Goal: Transaction & Acquisition: Purchase product/service

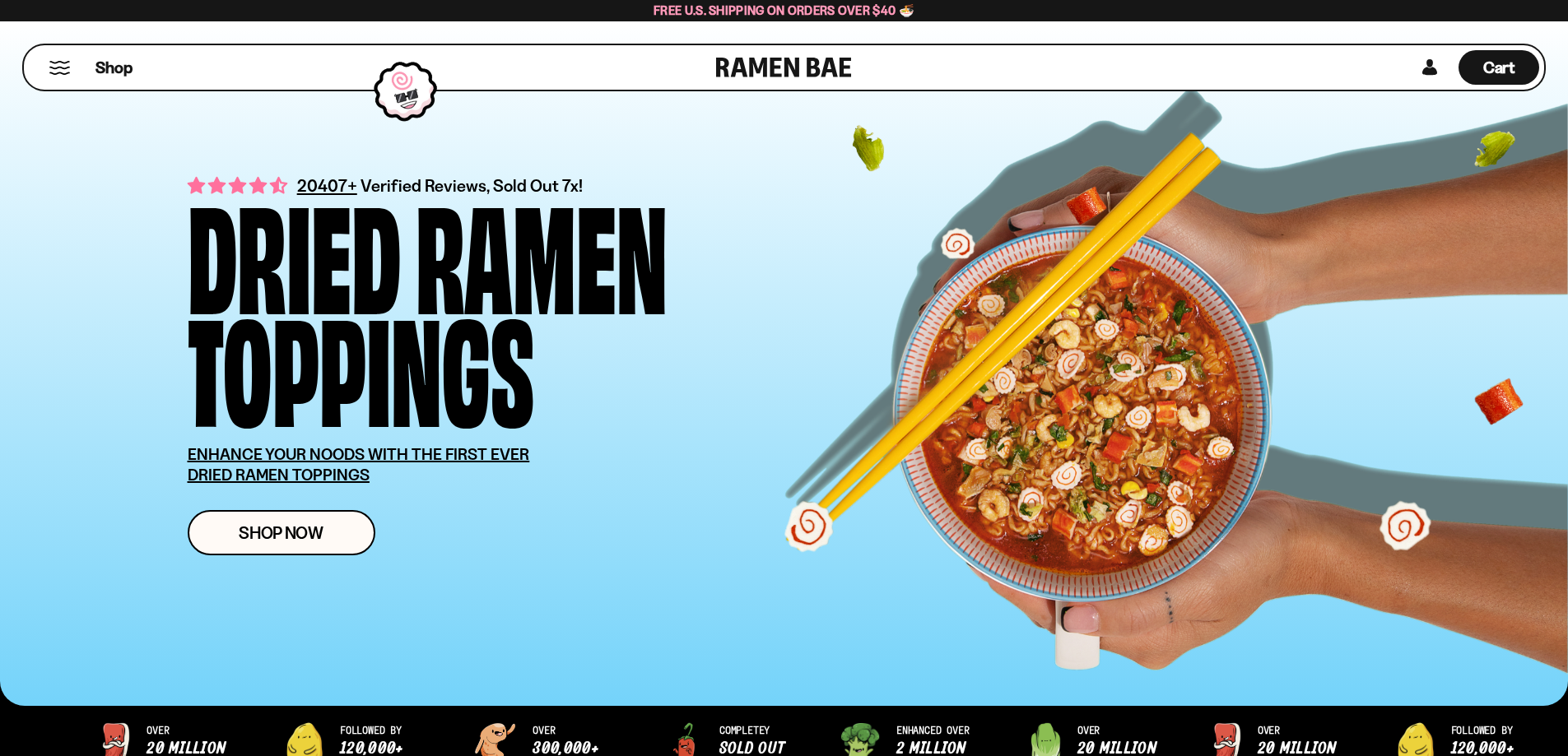
click at [59, 61] on button "Mobile Menu Trigger" at bounding box center [59, 68] width 23 height 14
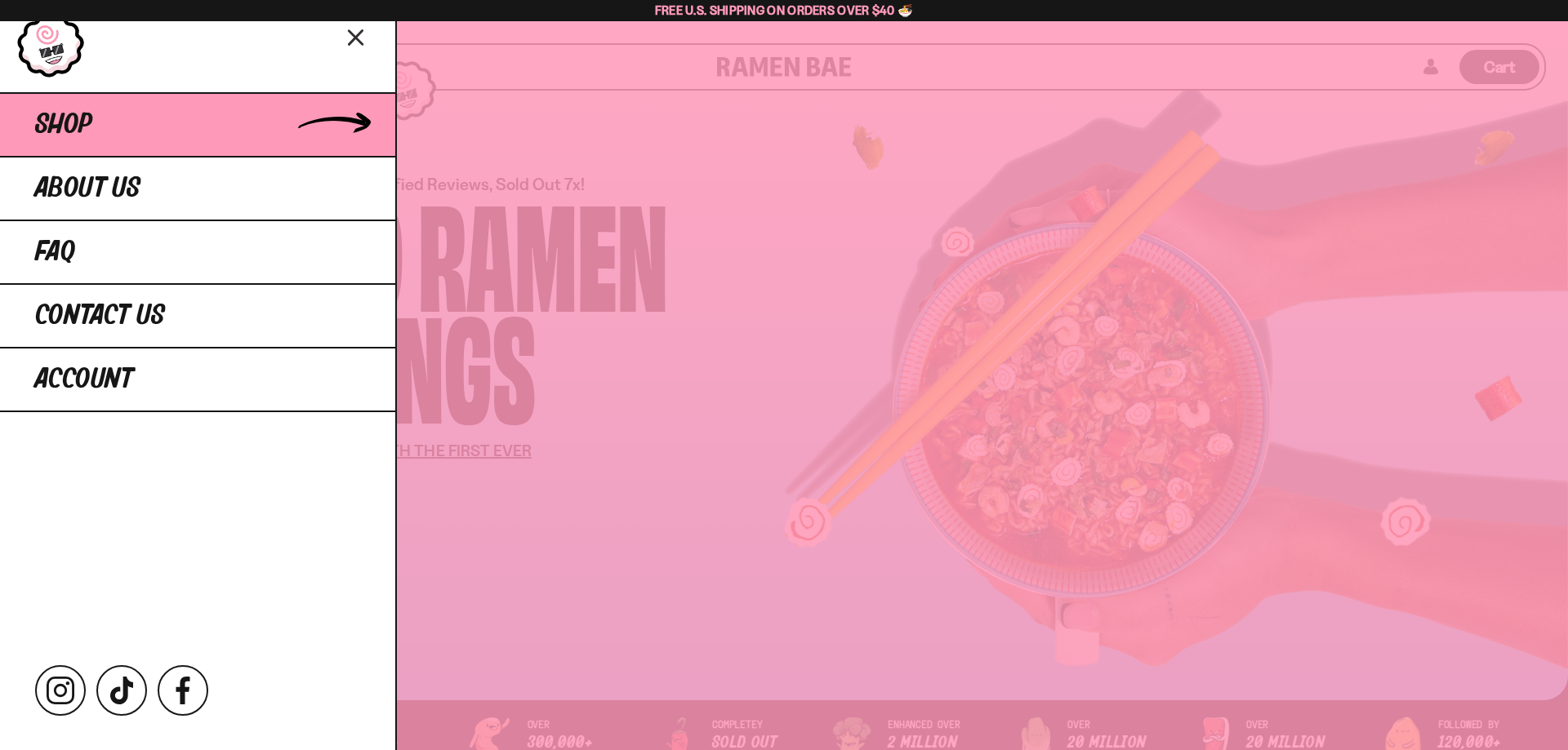
click at [87, 130] on span "Shop" at bounding box center [63, 125] width 57 height 29
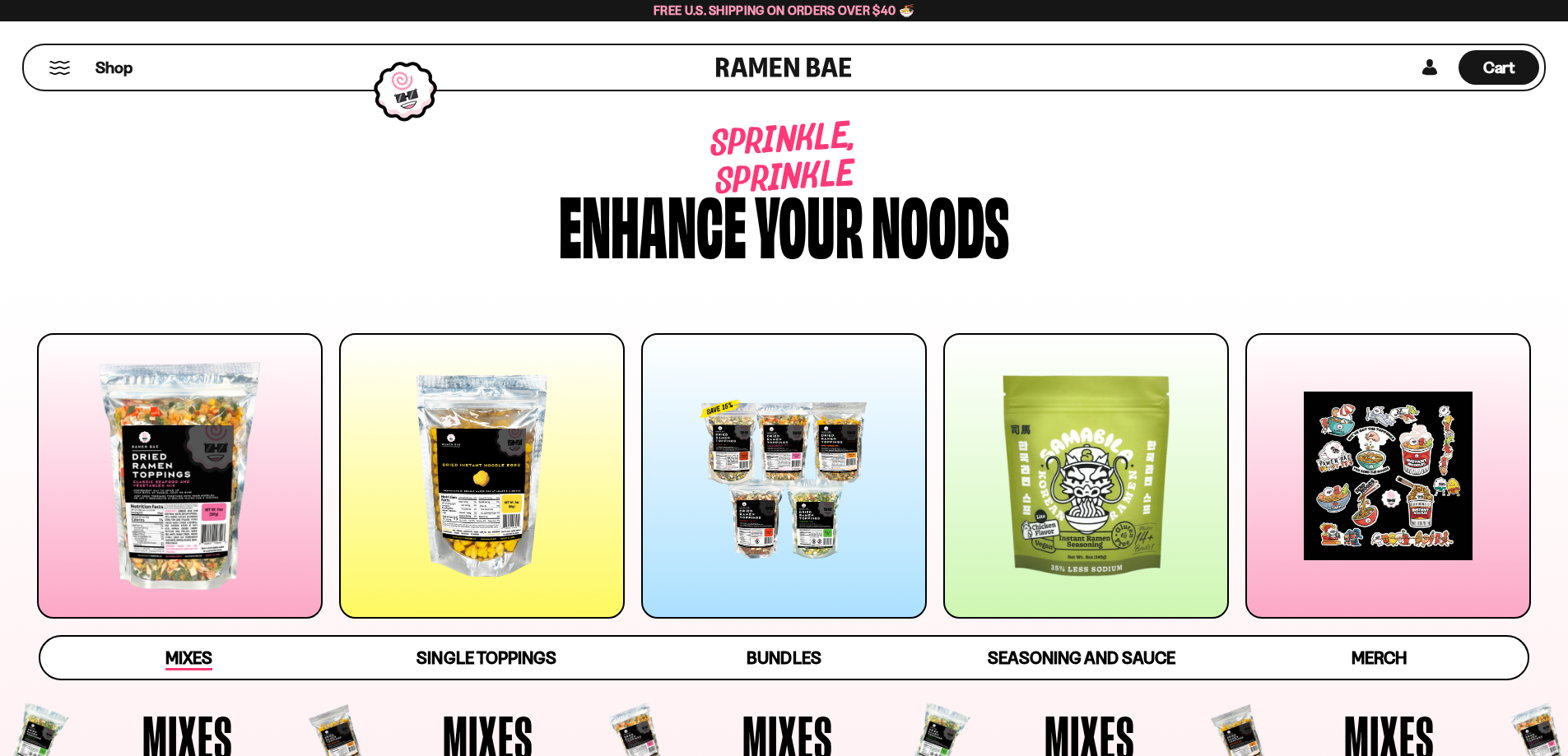
click at [213, 664] on span "Mixes" at bounding box center [189, 659] width 47 height 23
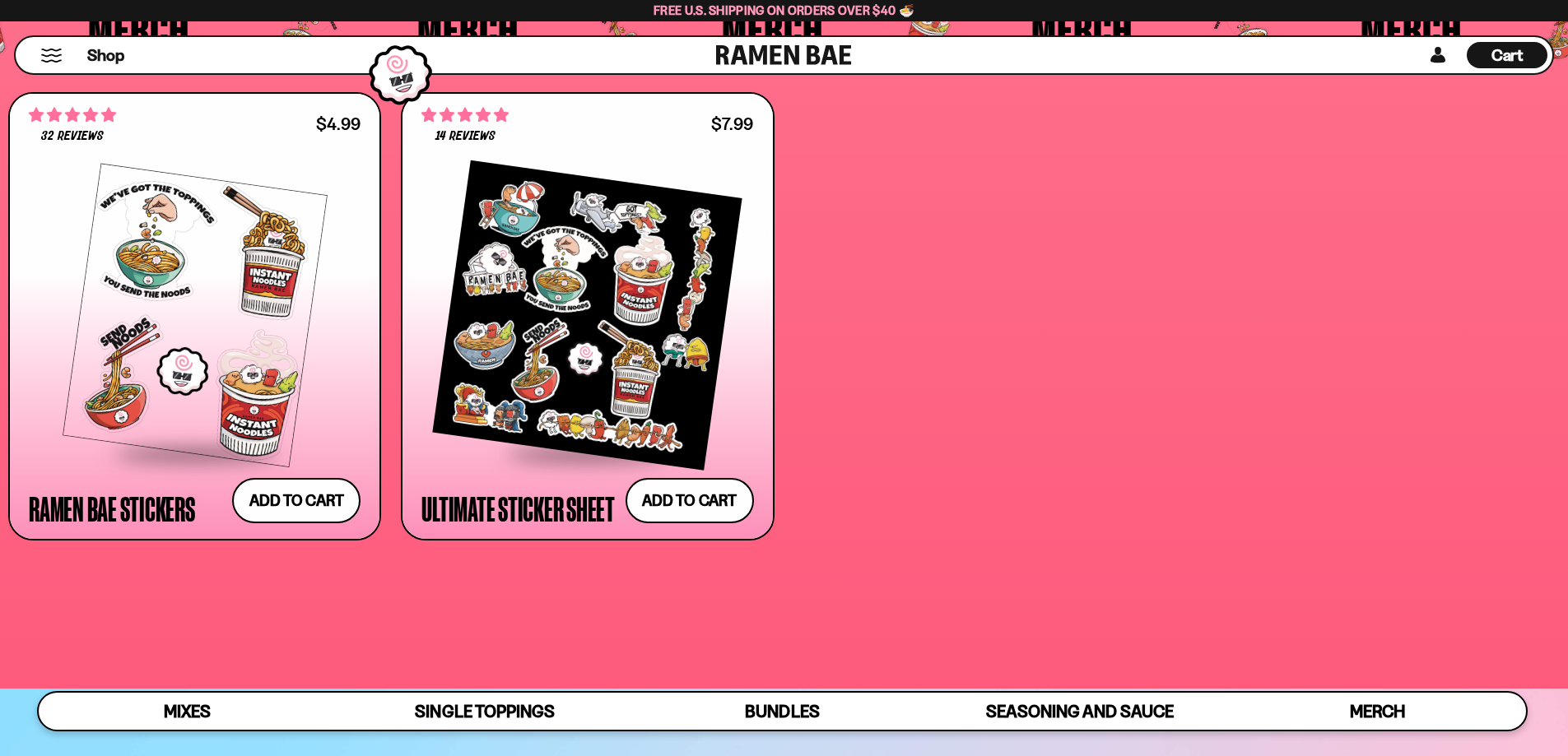
scroll to position [5391, 0]
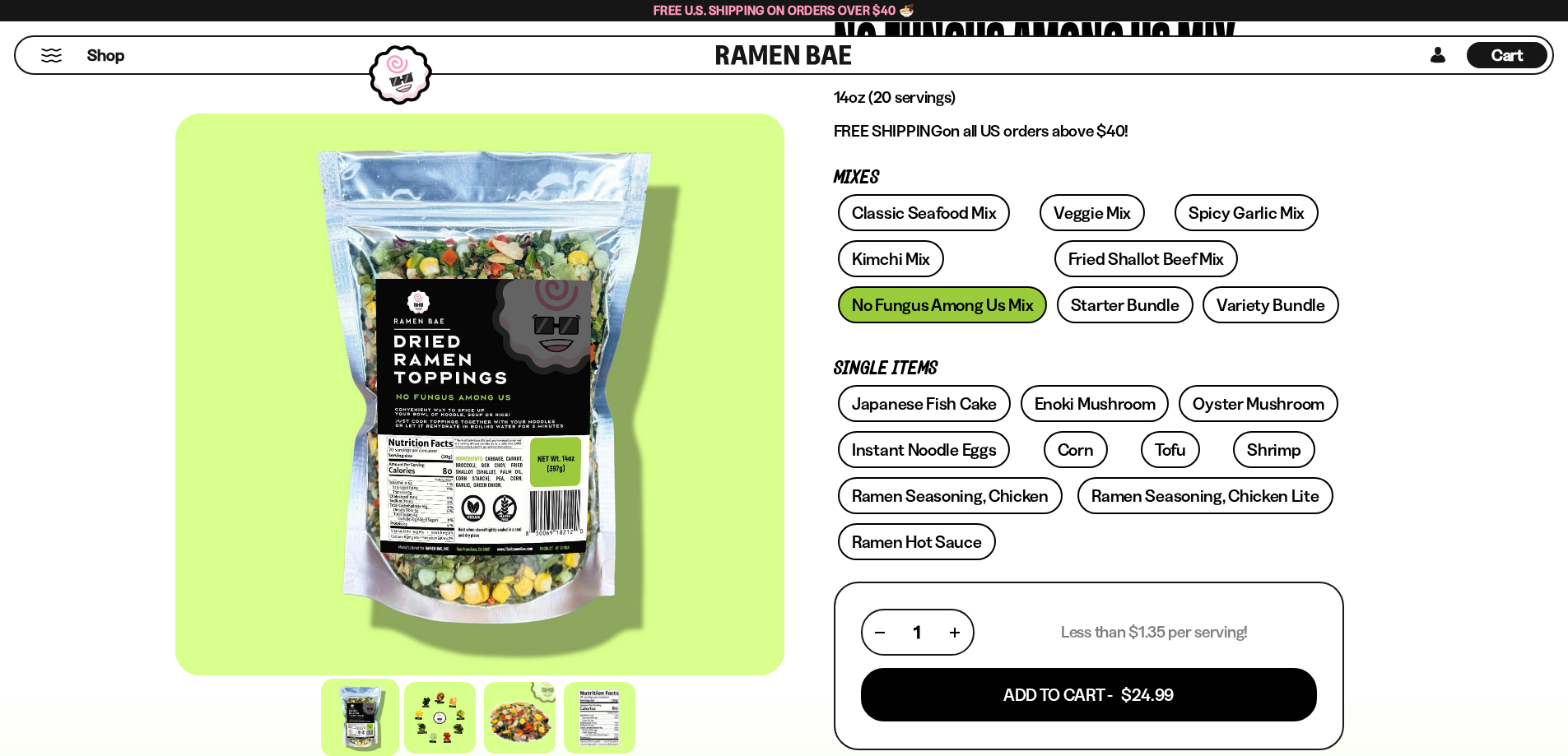
scroll to position [247, 0]
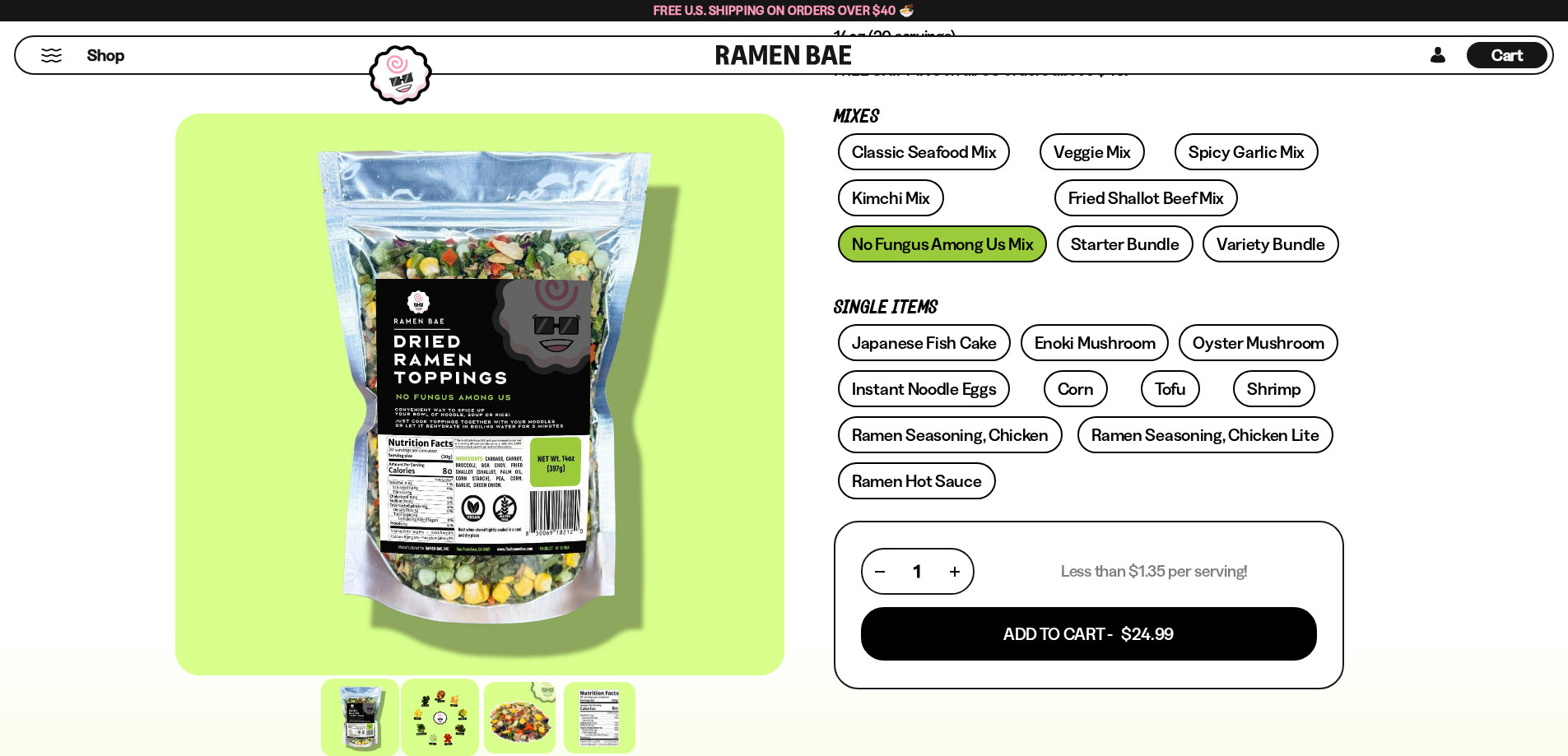
click at [446, 728] on div at bounding box center [440, 717] width 78 height 78
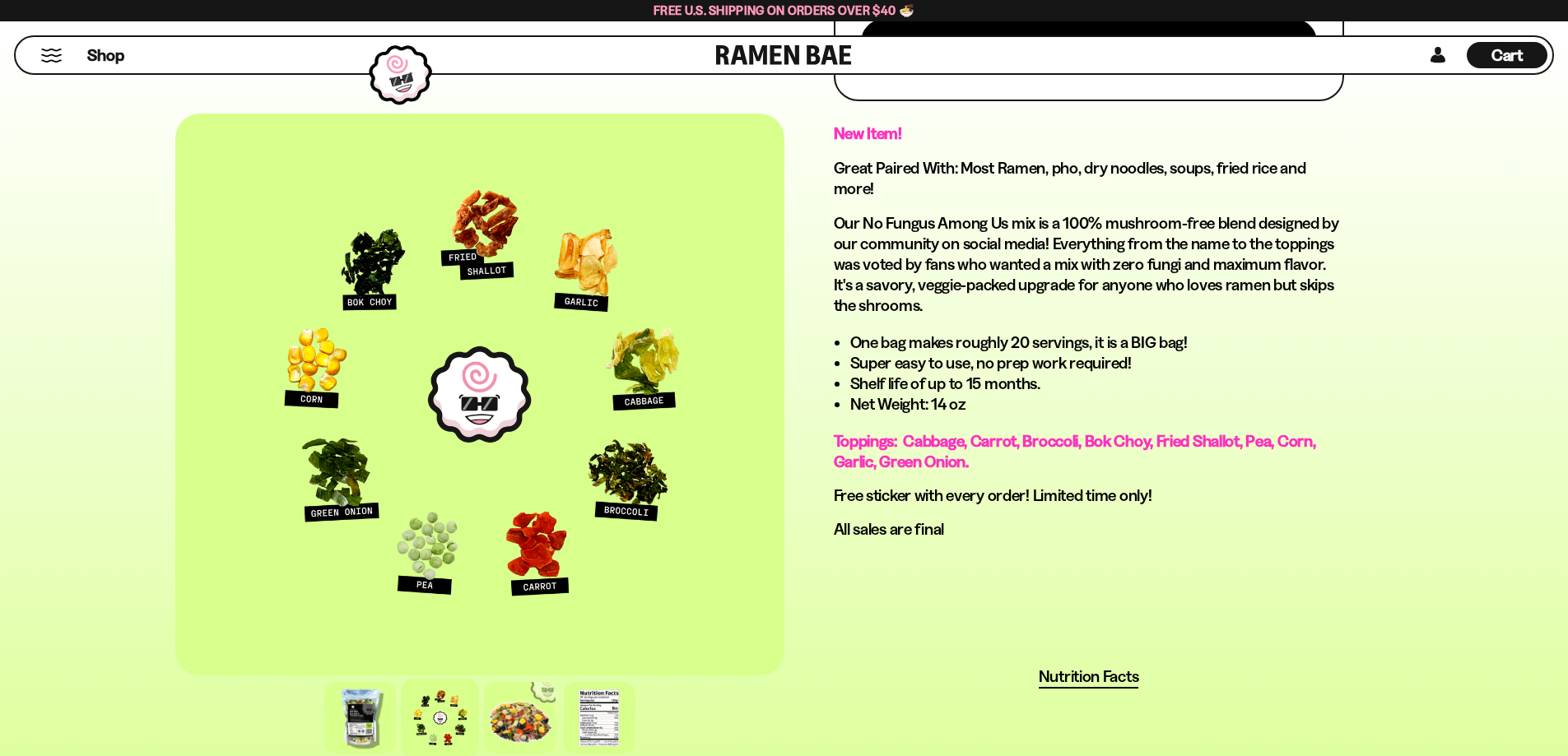
scroll to position [905, 0]
